Goal: Information Seeking & Learning: Learn about a topic

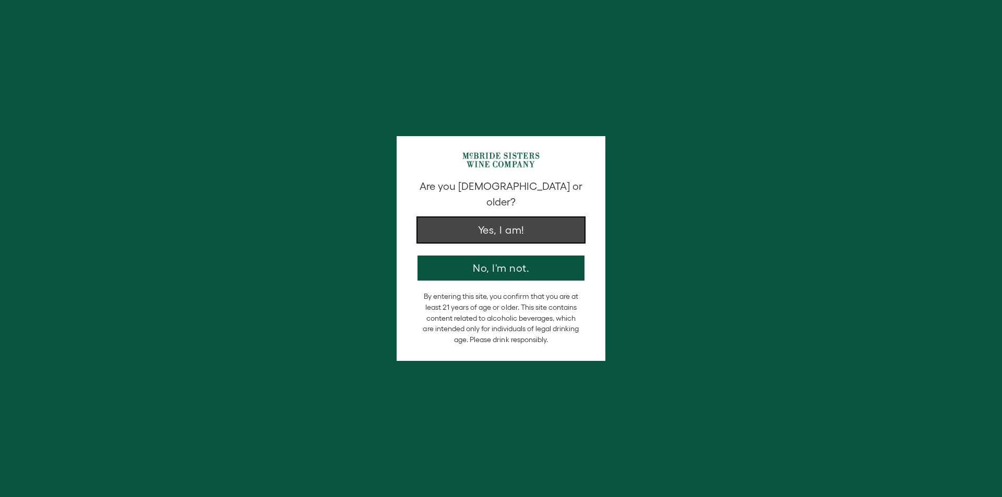
click at [488, 219] on button "Yes, I am!" at bounding box center [500, 230] width 167 height 25
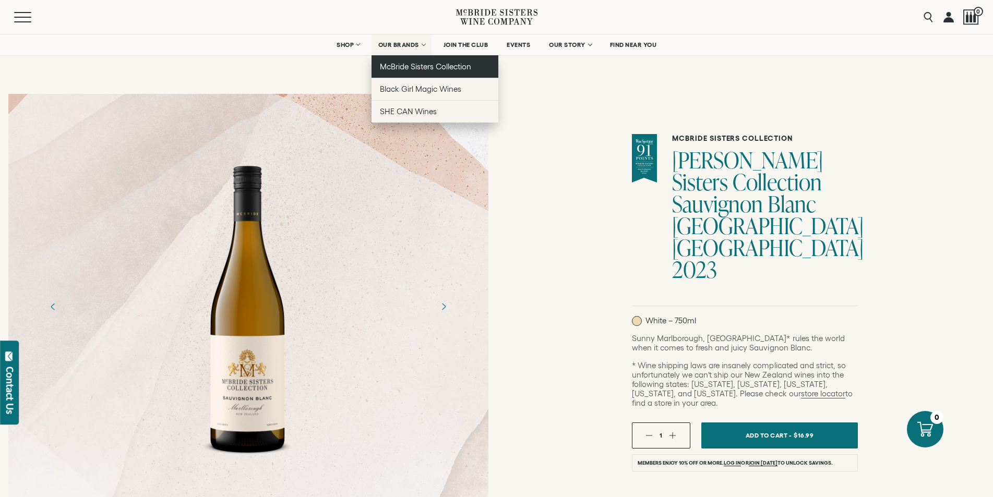
click at [418, 73] on link "McBride Sisters Collection" at bounding box center [434, 66] width 127 height 22
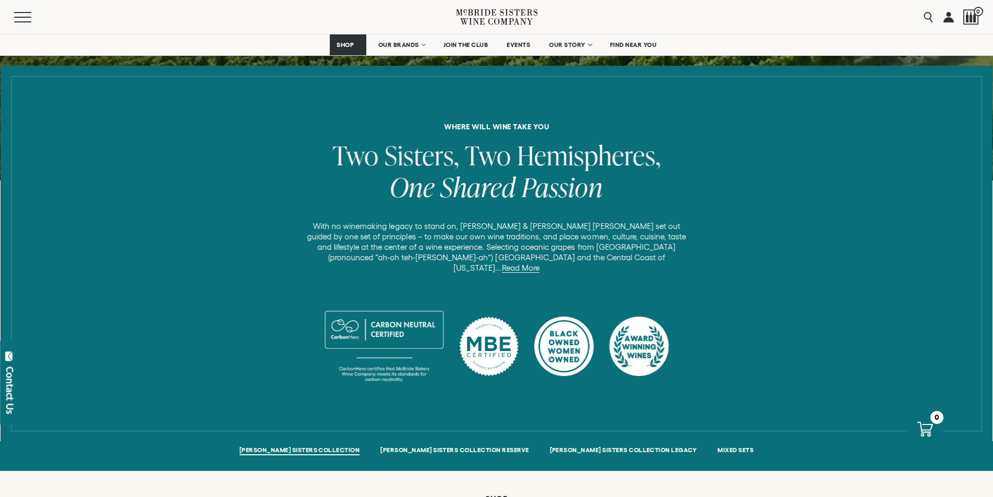
scroll to position [365, 0]
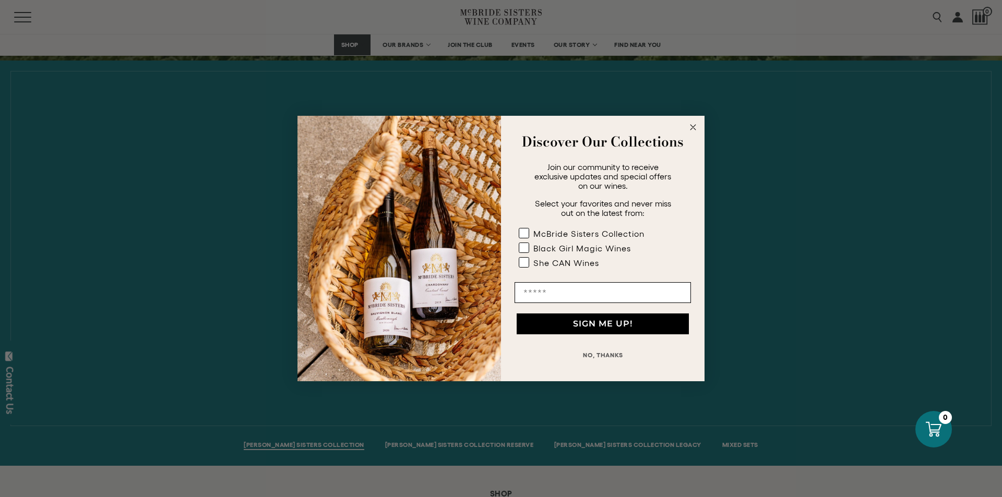
click at [696, 126] on circle "Close dialog" at bounding box center [693, 128] width 12 height 12
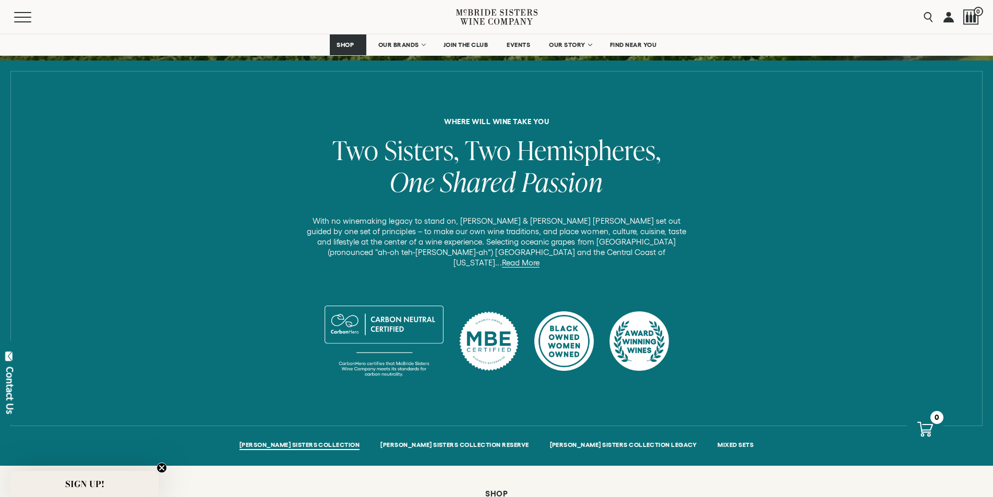
scroll to position [417, 0]
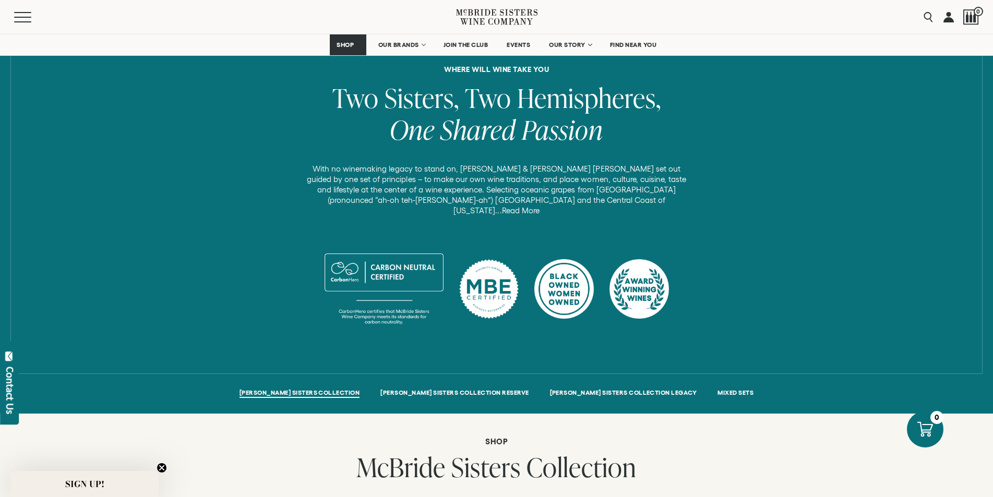
click at [539, 206] on link "Read More" at bounding box center [521, 210] width 38 height 9
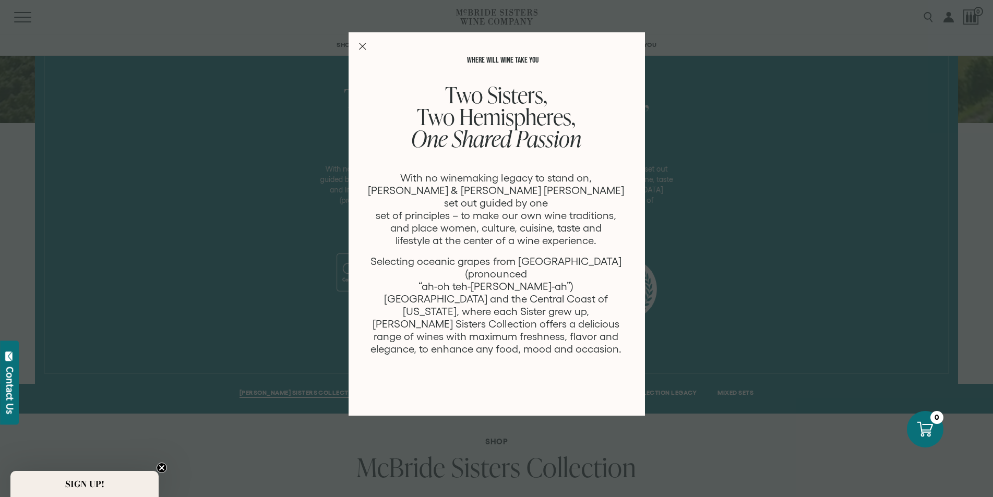
click at [364, 46] on icon "Close Modal" at bounding box center [362, 46] width 7 height 7
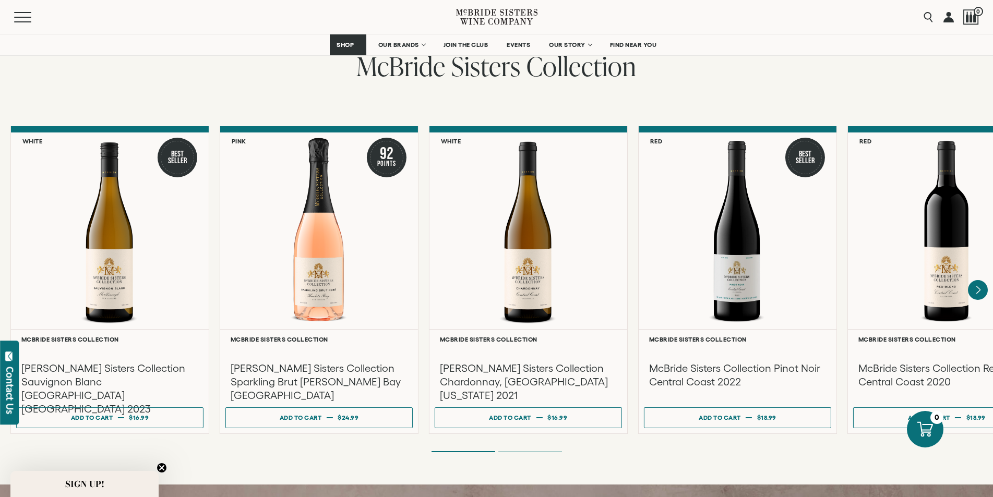
scroll to position [835, 0]
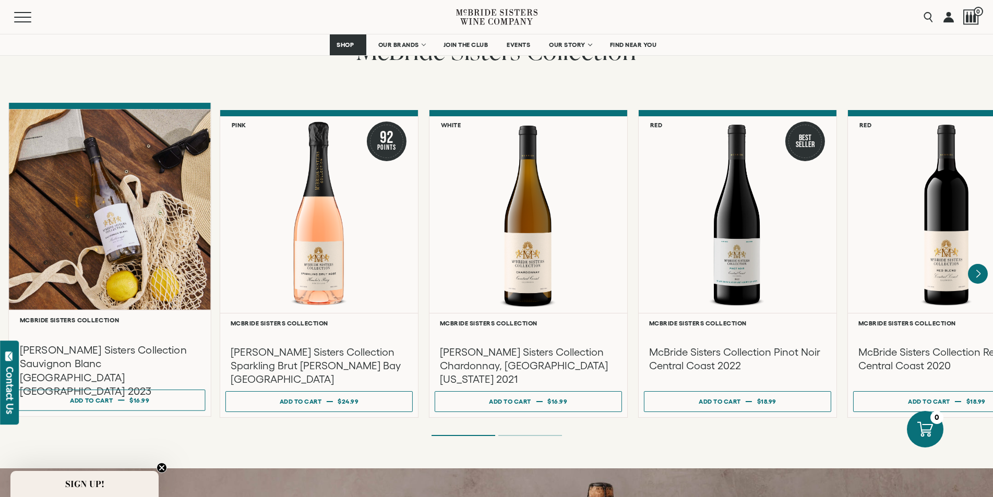
click at [91, 343] on h3 "[PERSON_NAME] Sisters Collection Sauvignon Blanc [GEOGRAPHIC_DATA] [GEOGRAPHIC_…" at bounding box center [110, 370] width 180 height 55
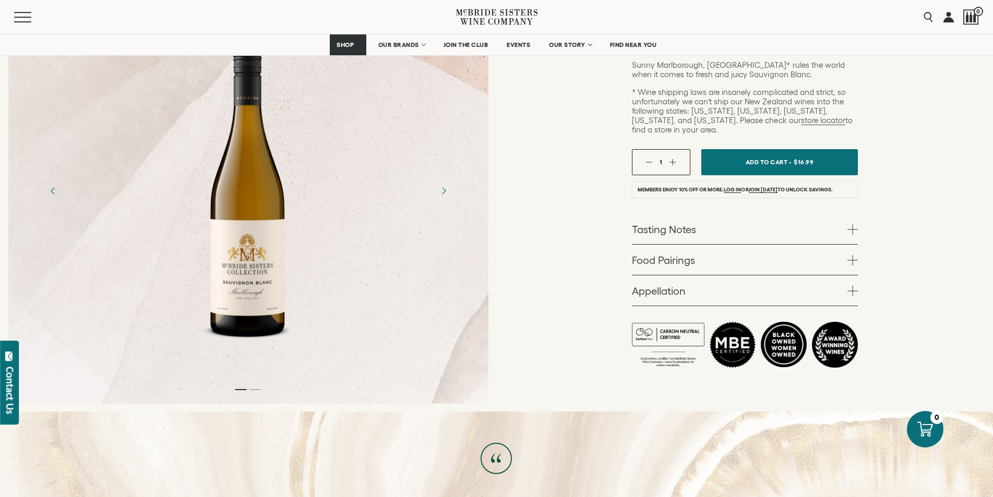
scroll to position [261, 0]
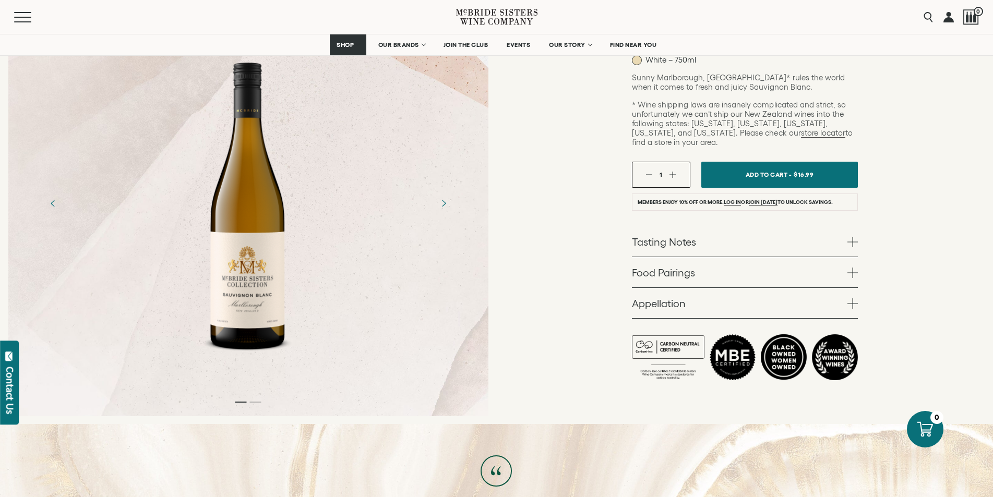
click at [692, 226] on link "Tasting Notes" at bounding box center [745, 241] width 226 height 30
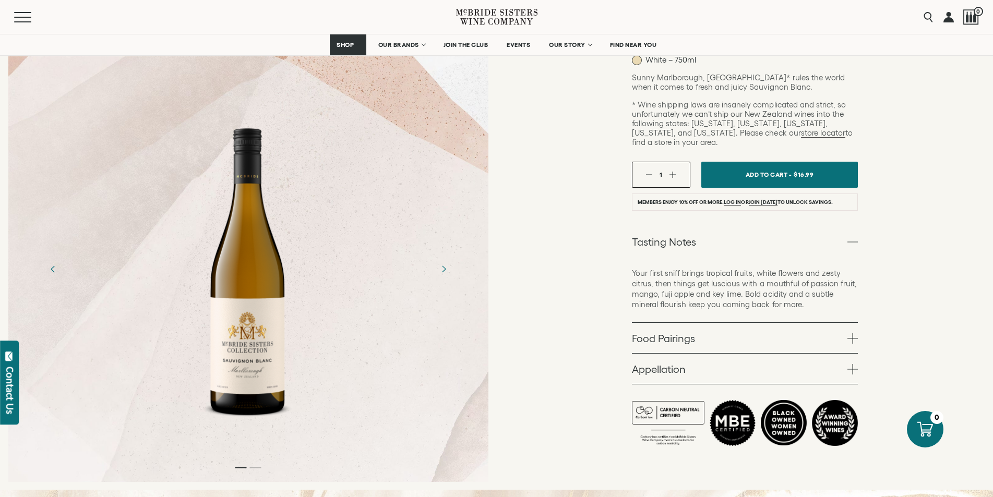
click at [697, 323] on link "Food Pairings" at bounding box center [745, 338] width 226 height 30
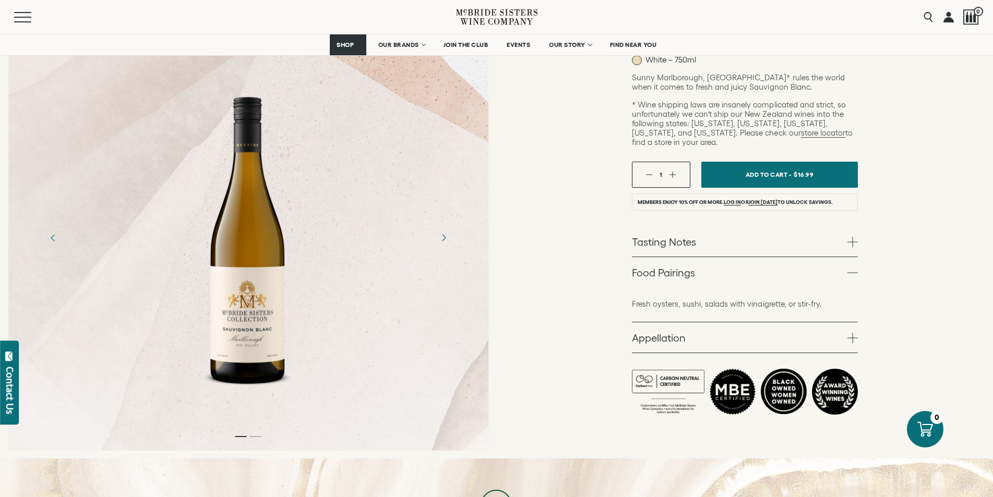
click at [691, 322] on link "Appellation" at bounding box center [745, 337] width 226 height 30
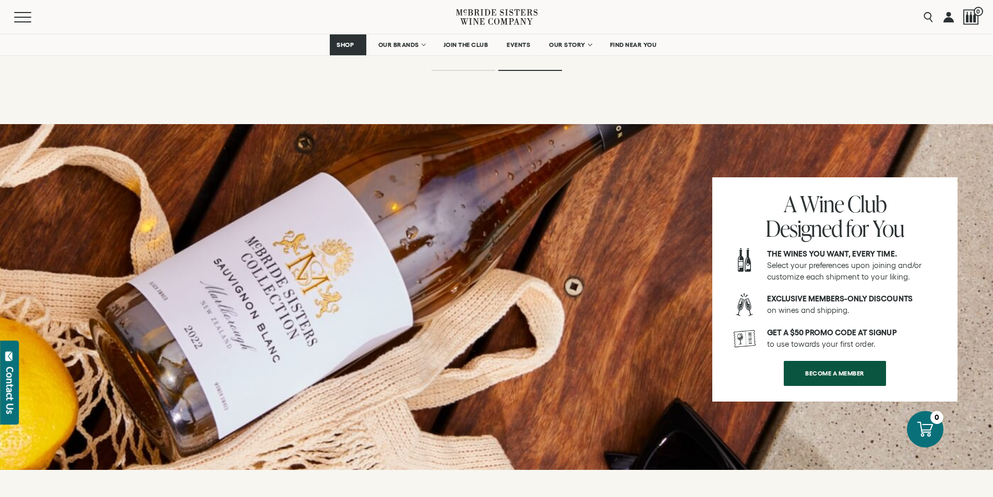
scroll to position [1895, 0]
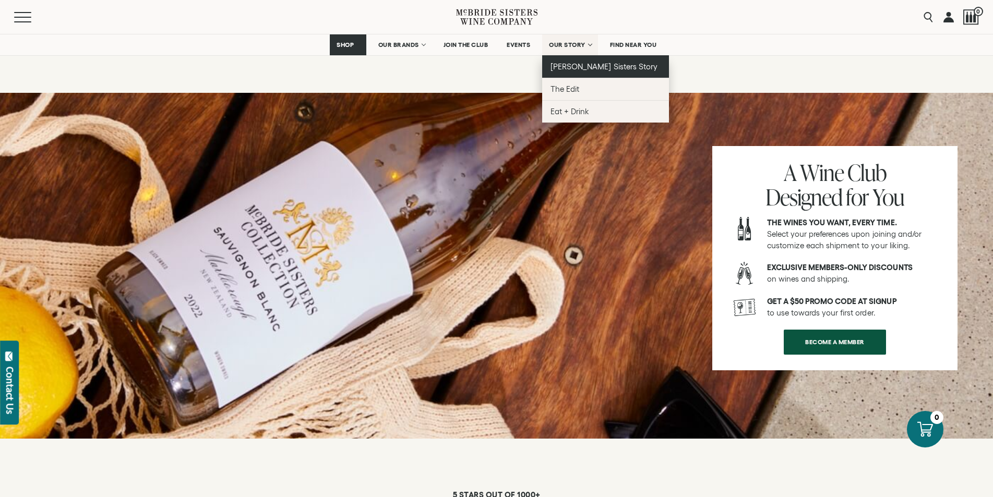
click at [595, 61] on link "[PERSON_NAME] Sisters Story" at bounding box center [605, 66] width 127 height 22
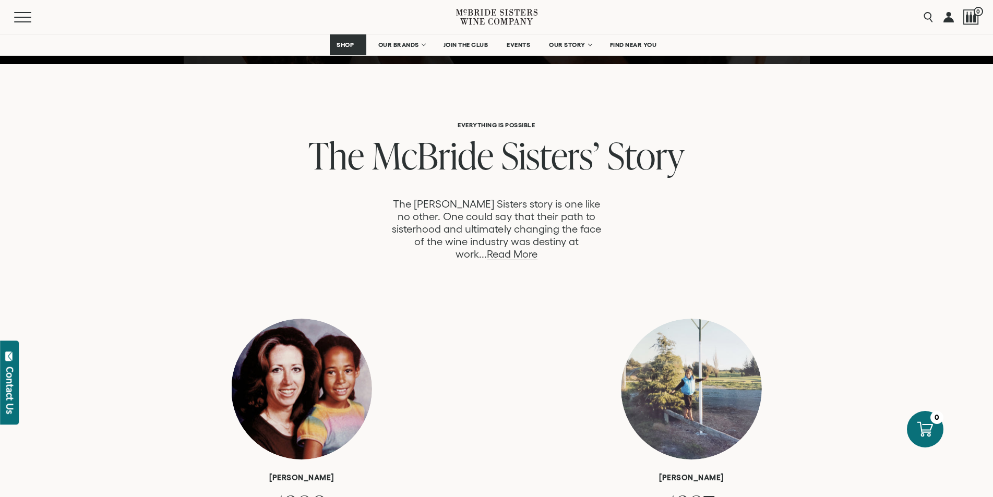
scroll to position [522, 0]
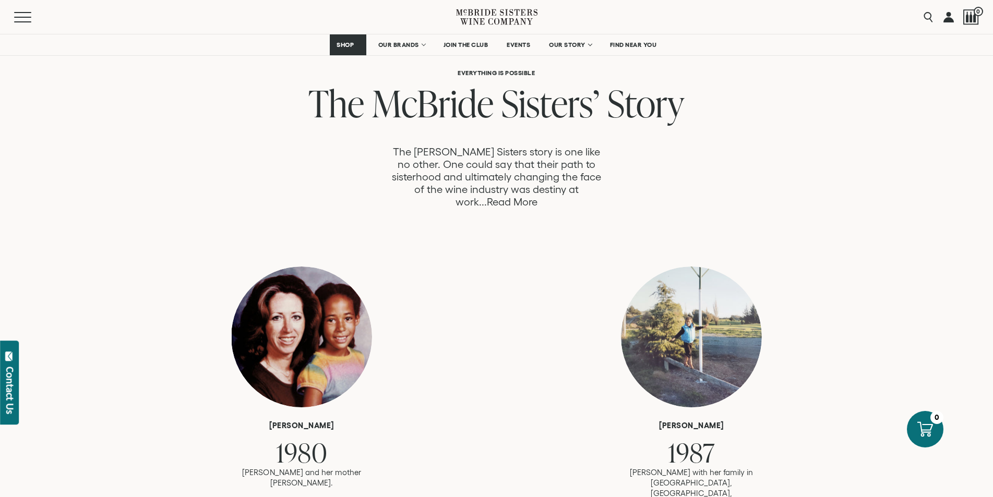
click at [537, 196] on link "Read More" at bounding box center [512, 202] width 51 height 12
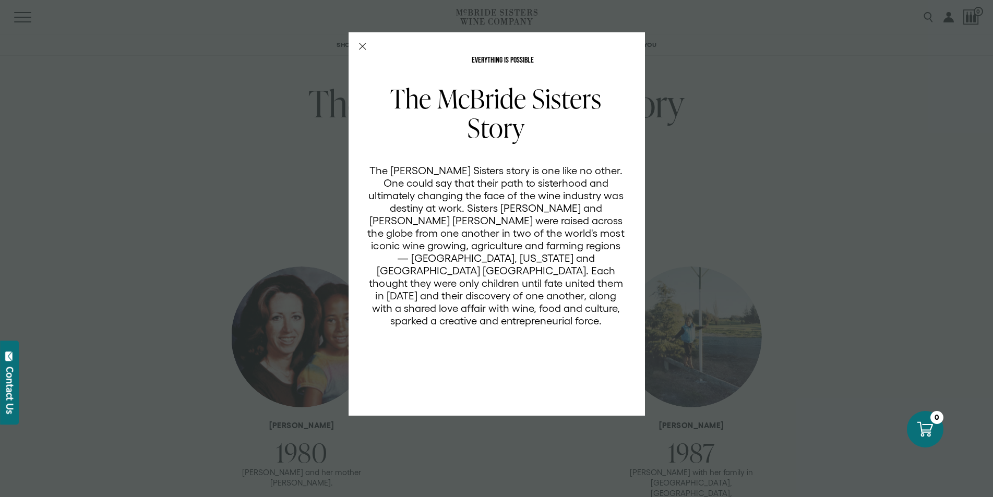
scroll to position [0, 0]
click at [364, 44] on icon "Close Modal" at bounding box center [362, 46] width 7 height 7
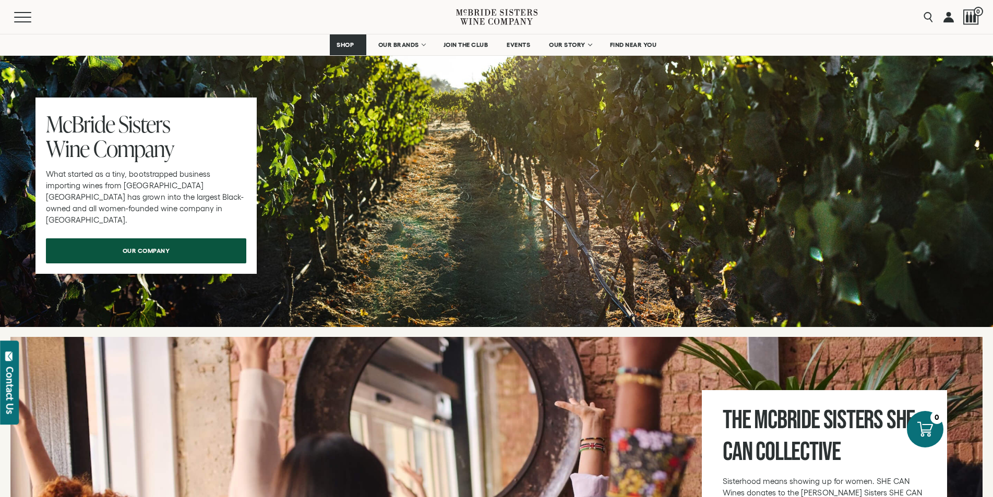
scroll to position [3286, 0]
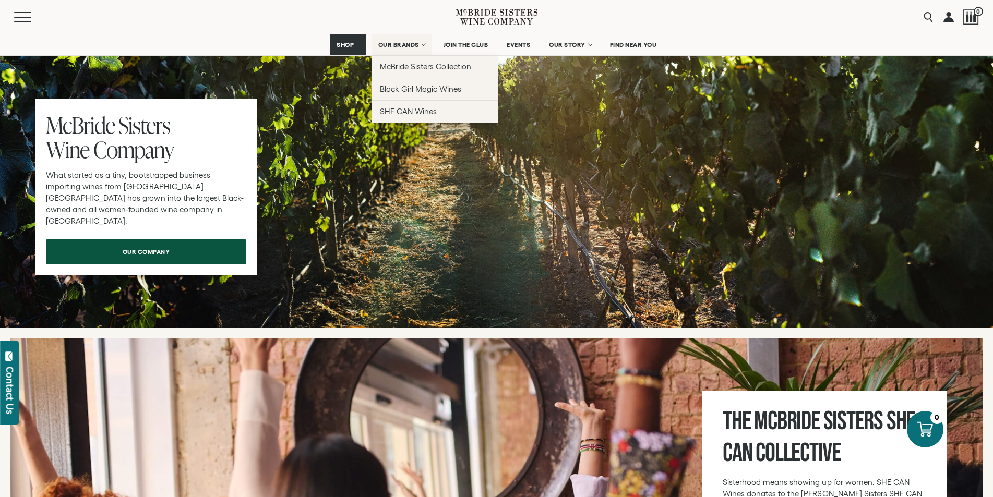
click at [418, 44] on link "OUR BRANDS" at bounding box center [401, 44] width 60 height 21
